Goal: Find specific fact

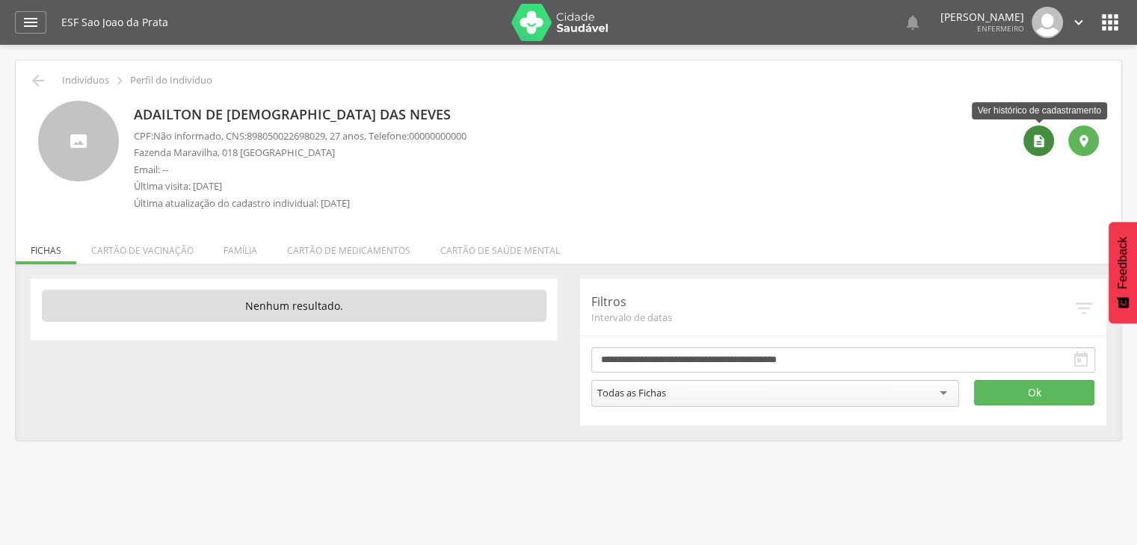
click at [1026, 144] on div "" at bounding box center [1038, 141] width 31 height 31
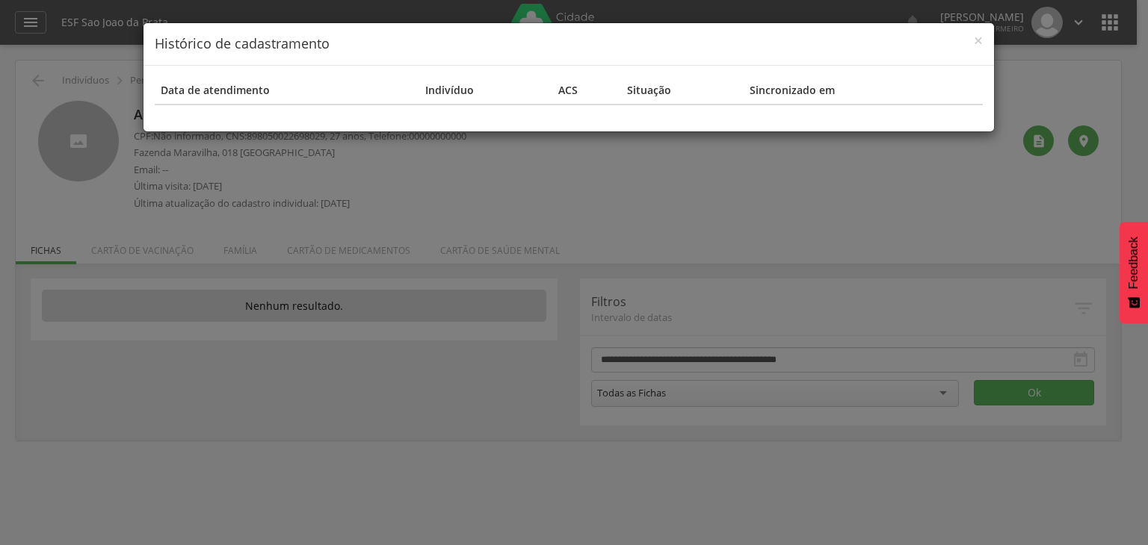
click at [1028, 133] on div "× Histórico de cadastramento Data de atendimento Indivíduo ACS Situação Sincron…" at bounding box center [574, 272] width 1148 height 545
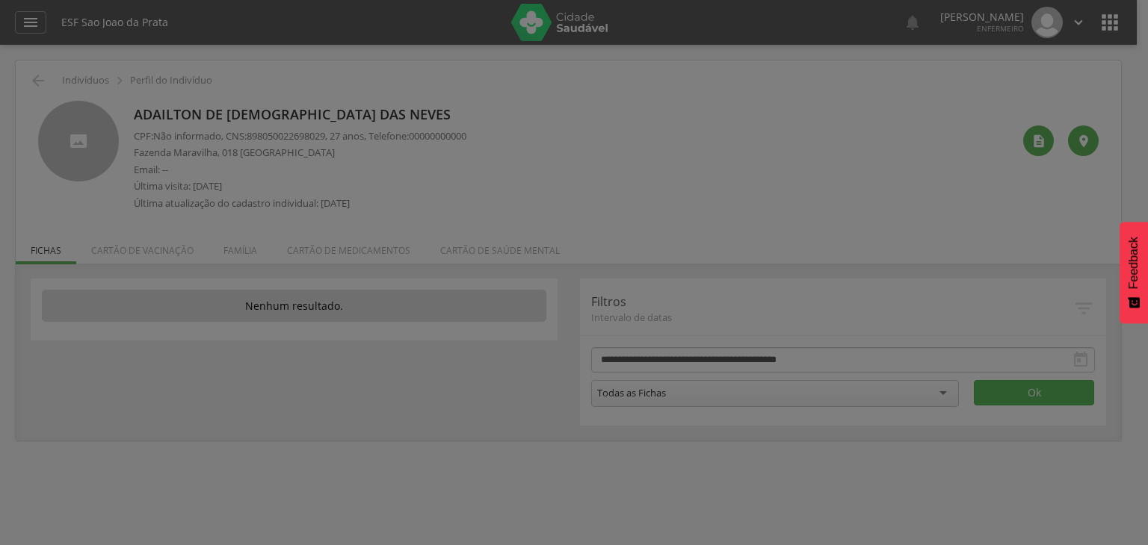
click at [1028, 133] on body " Dashboard Supervisão Produtividade Mapa da Cidade App desatualizado Última si…" at bounding box center [574, 272] width 1148 height 545
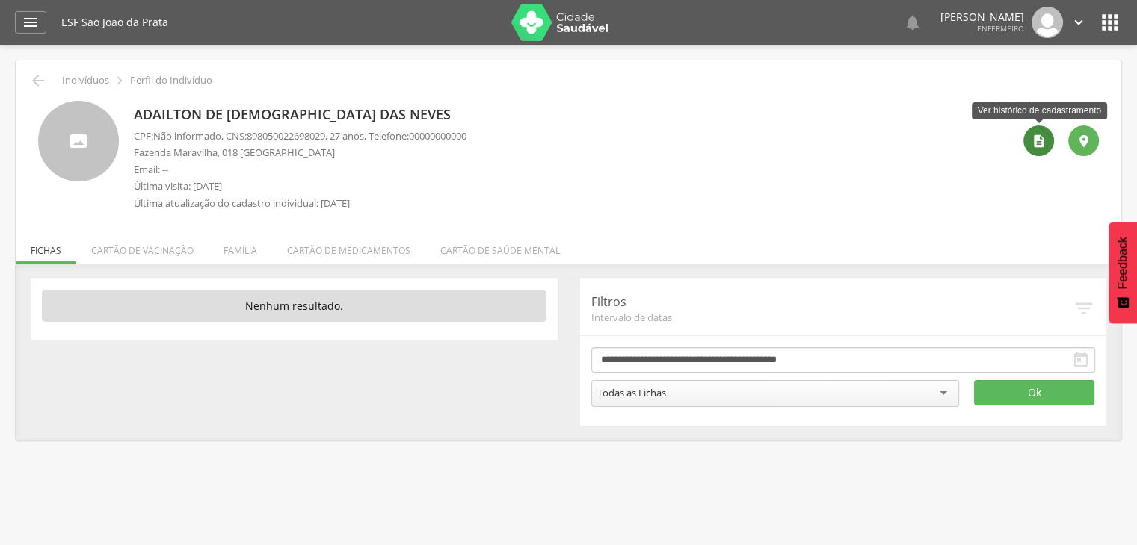
click at [1045, 138] on icon "" at bounding box center [1038, 141] width 15 height 15
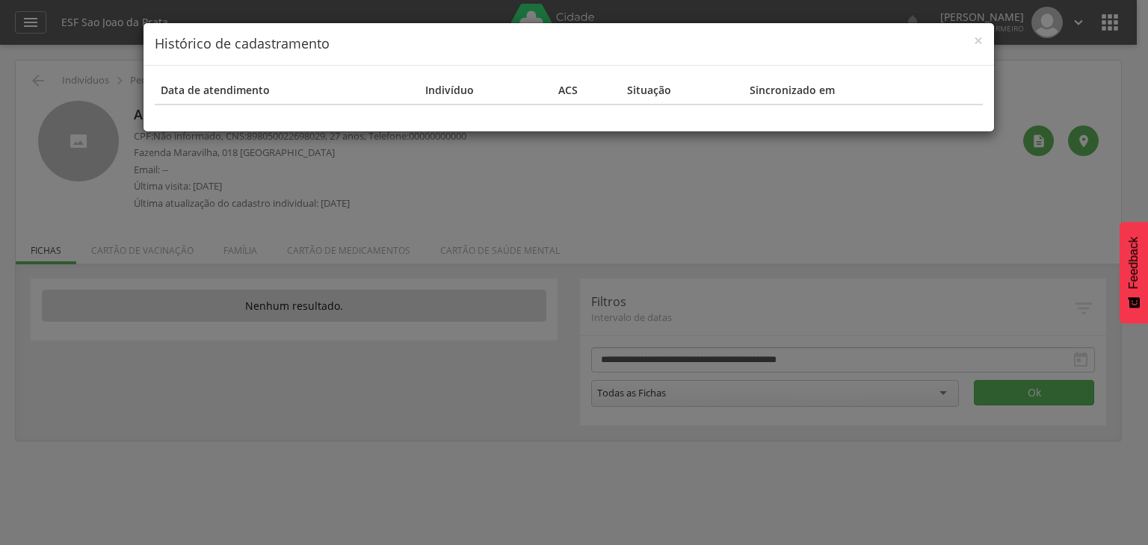
click at [1089, 150] on div "× Histórico de cadastramento Data de atendimento Indivíduo ACS Situação Sincron…" at bounding box center [574, 272] width 1148 height 545
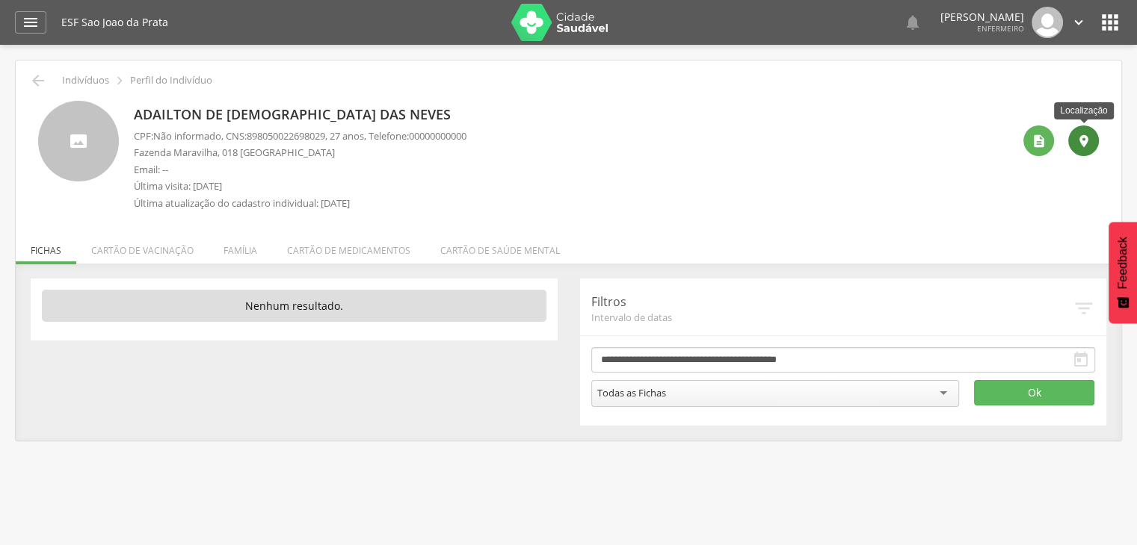
click at [1089, 149] on div "" at bounding box center [1083, 141] width 31 height 31
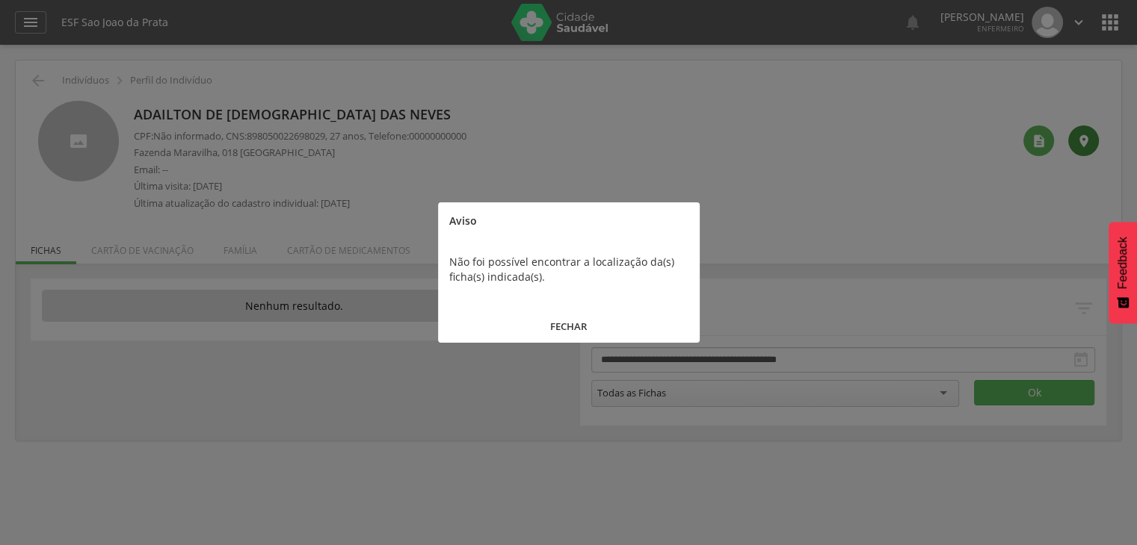
click at [1089, 149] on div at bounding box center [568, 272] width 1137 height 545
click at [562, 251] on div "Não foi possível encontrar a localização da(s) ficha(s) indicada(s)." at bounding box center [569, 270] width 262 height 60
click at [859, 238] on div at bounding box center [568, 272] width 1137 height 545
click at [579, 338] on button "FECHAR" at bounding box center [569, 327] width 262 height 32
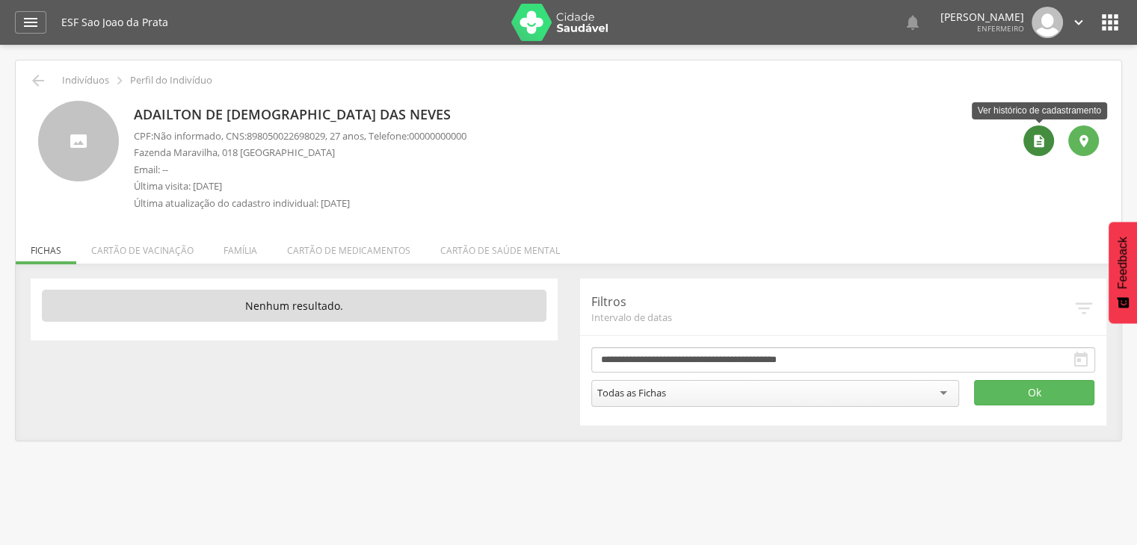
click at [1036, 138] on icon "" at bounding box center [1038, 141] width 15 height 15
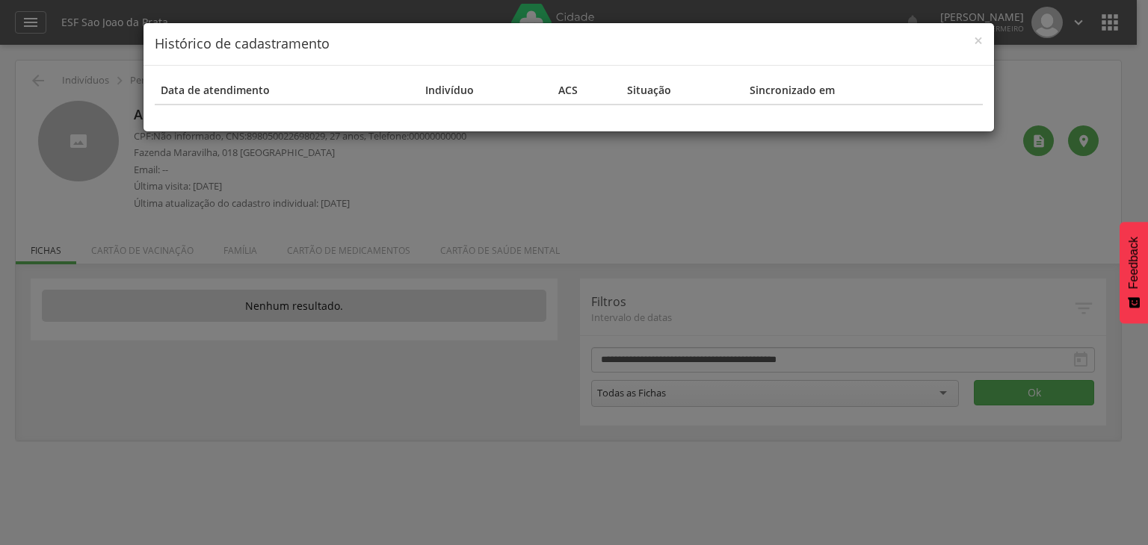
click at [1036, 122] on div "× Histórico de cadastramento Data de atendimento Indivíduo ACS Situação Sincron…" at bounding box center [574, 272] width 1148 height 545
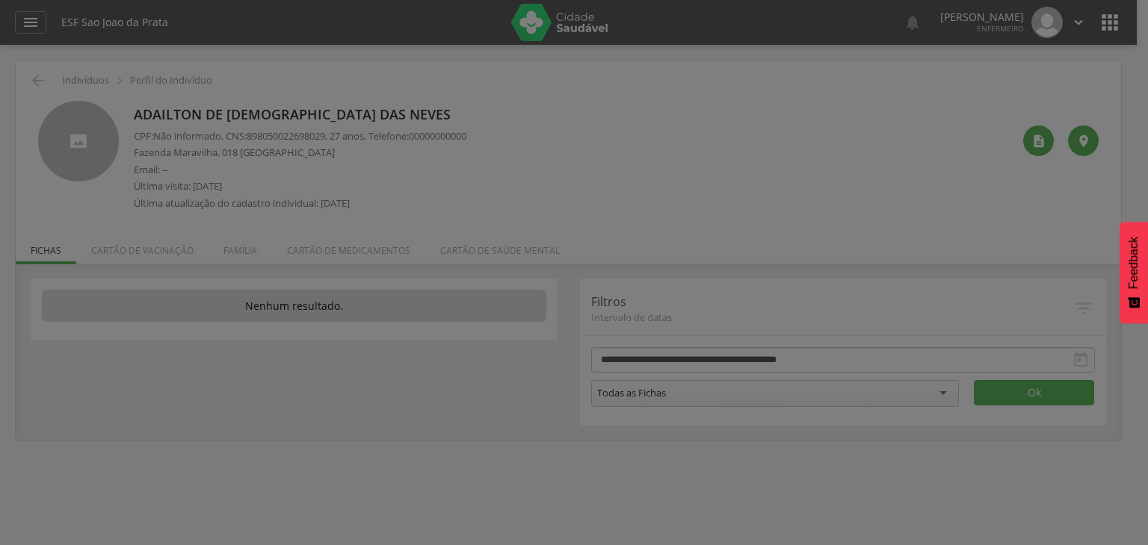
click at [1036, 122] on div "× Histórico de cadastramento Data de atendimento Indivíduo ACS Situação Sincron…" at bounding box center [574, 272] width 1148 height 545
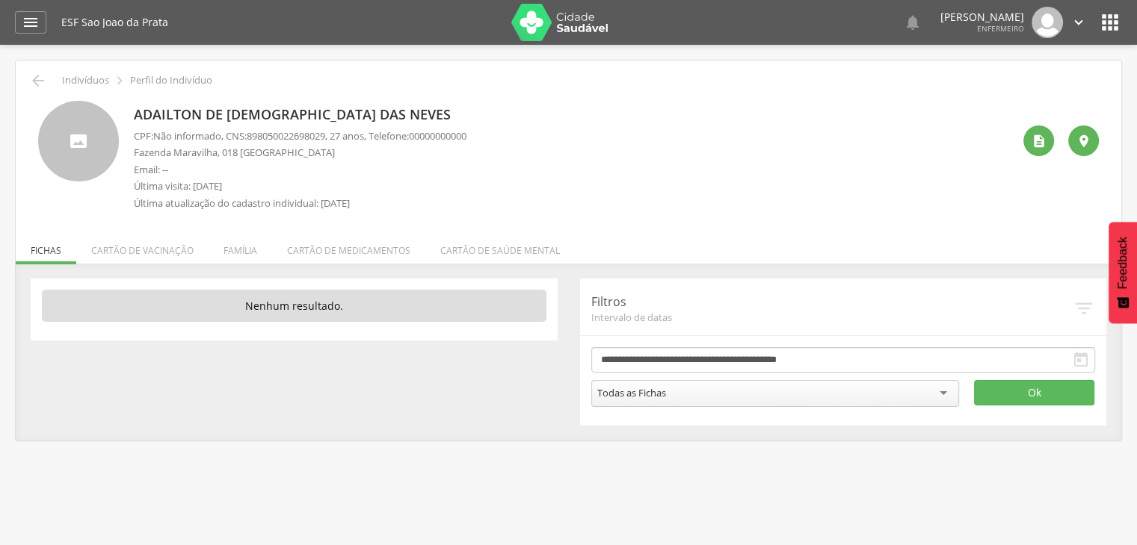
scroll to position [45, 0]
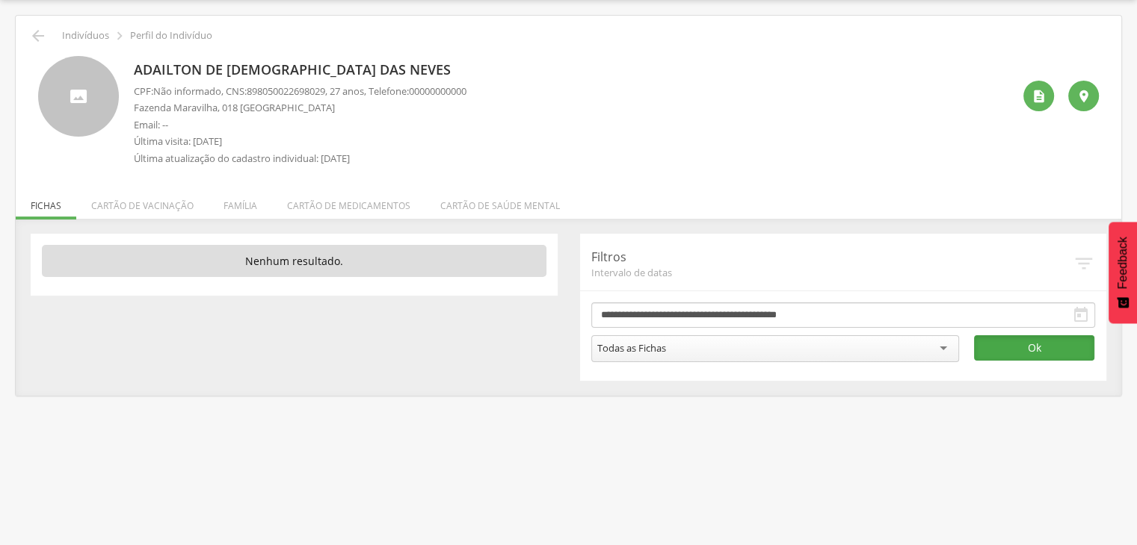
click at [991, 342] on button "Ok" at bounding box center [1034, 348] width 120 height 25
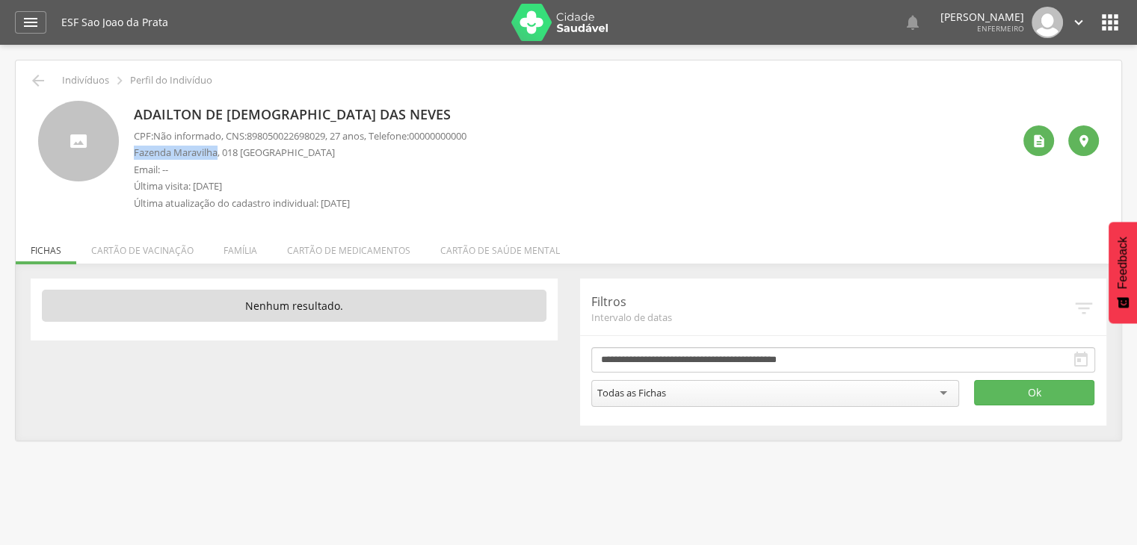
drag, startPoint x: 134, startPoint y: 156, endPoint x: 217, endPoint y: 152, distance: 82.3
click at [217, 152] on p "Fazenda Maravilha, 018 Casa - Pirági" at bounding box center [300, 153] width 333 height 14
drag, startPoint x: 203, startPoint y: 153, endPoint x: 157, endPoint y: 146, distance: 46.8
copy p "Fazenda Maravilha"
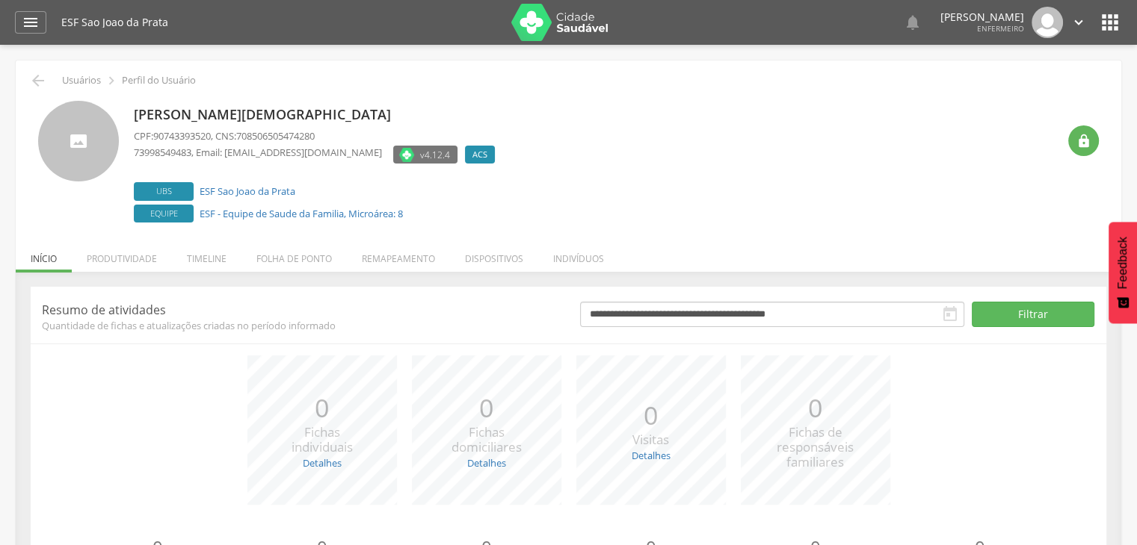
drag, startPoint x: 132, startPoint y: 144, endPoint x: 160, endPoint y: 149, distance: 28.0
click at [160, 149] on div "[PERSON_NAME][DEMOGRAPHIC_DATA] CPF: 90743393520 , CNS: 708506505474280 7399854…" at bounding box center [568, 164] width 1060 height 126
drag, startPoint x: 193, startPoint y: 153, endPoint x: 131, endPoint y: 155, distance: 62.1
click at [131, 155] on div "[PERSON_NAME][DEMOGRAPHIC_DATA] CPF: 90743393520 , CNS: 708506505474280 7399854…" at bounding box center [568, 164] width 1060 height 126
copy span "73998549483"
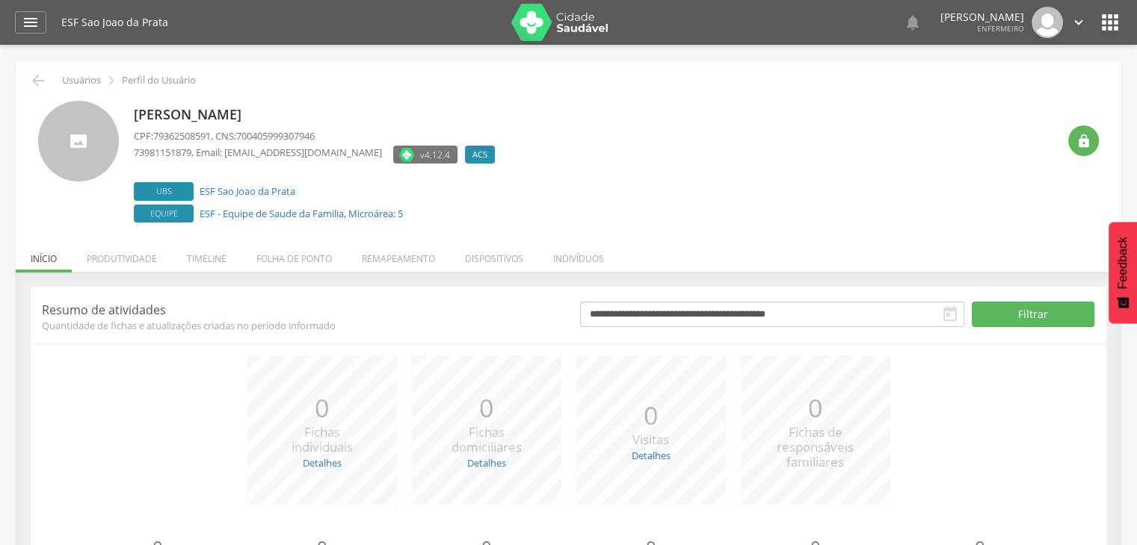
click at [1111, 25] on icon "" at bounding box center [1110, 22] width 24 height 24
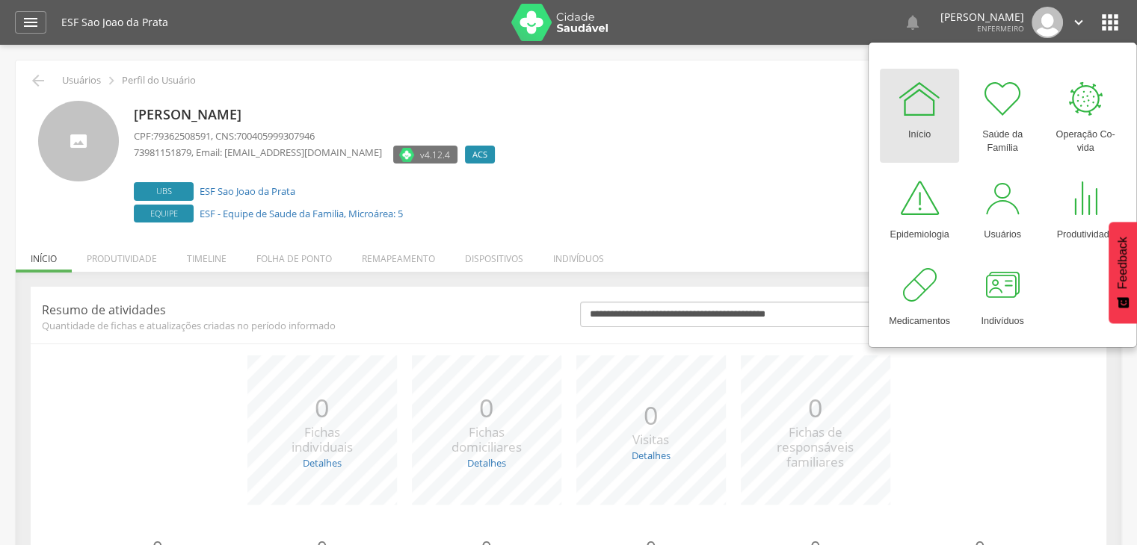
click at [1110, 25] on icon "" at bounding box center [1110, 22] width 24 height 24
click at [1110, 28] on icon "" at bounding box center [1110, 22] width 24 height 24
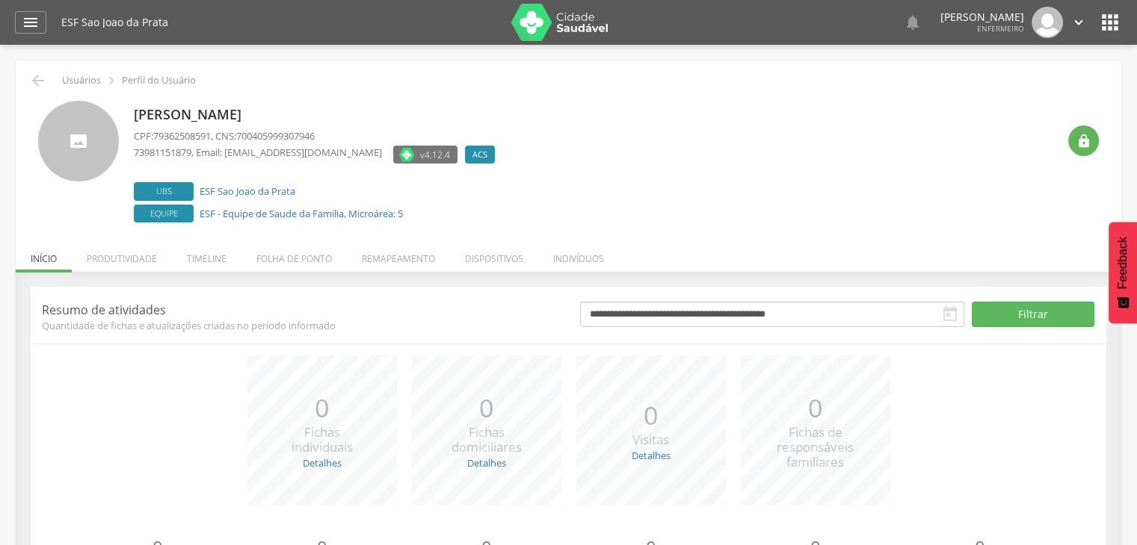
click at [1105, 18] on icon "" at bounding box center [1110, 22] width 24 height 24
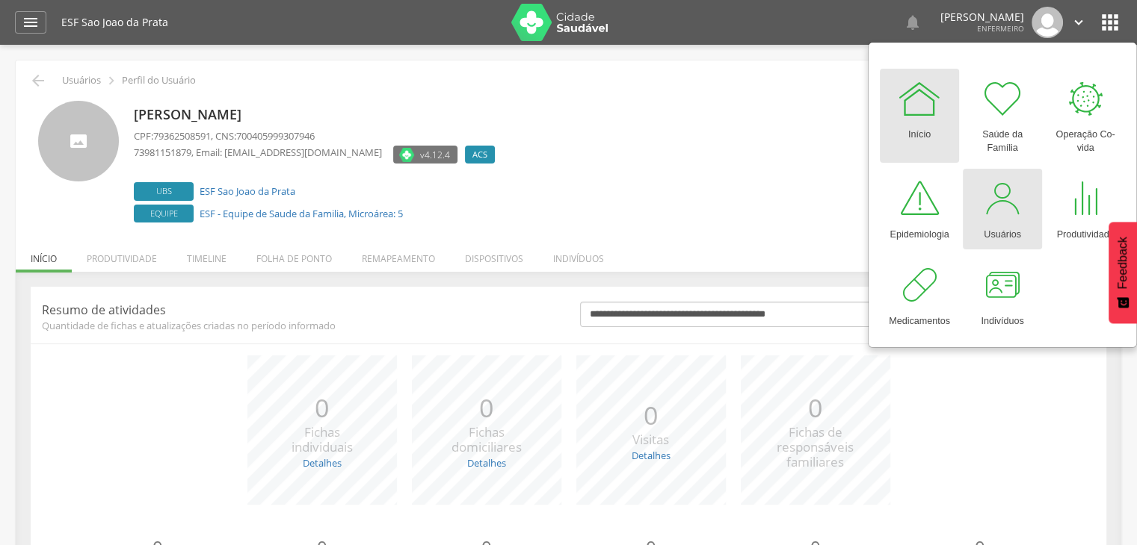
click at [1010, 221] on div "Usuários" at bounding box center [1001, 231] width 37 height 21
